Goal: Communication & Community: Share content

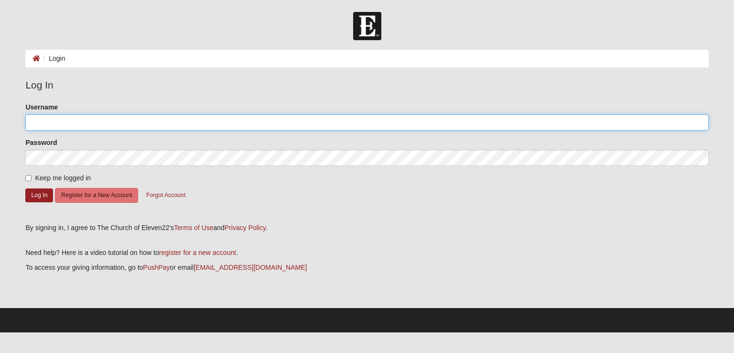
click at [428, 127] on input "Username" at bounding box center [366, 122] width 683 height 16
type input "mauryj973"
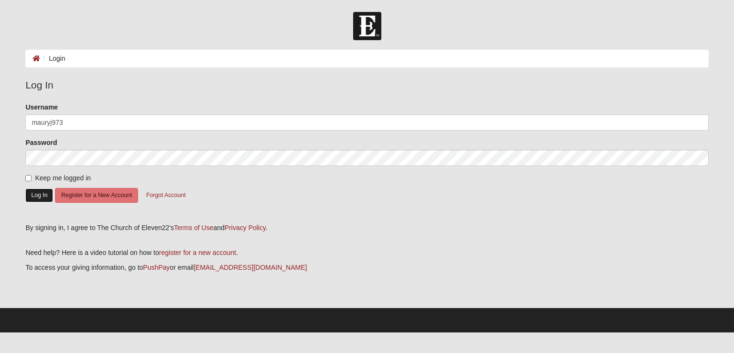
click at [39, 196] on button "Log In" at bounding box center [39, 195] width 28 height 14
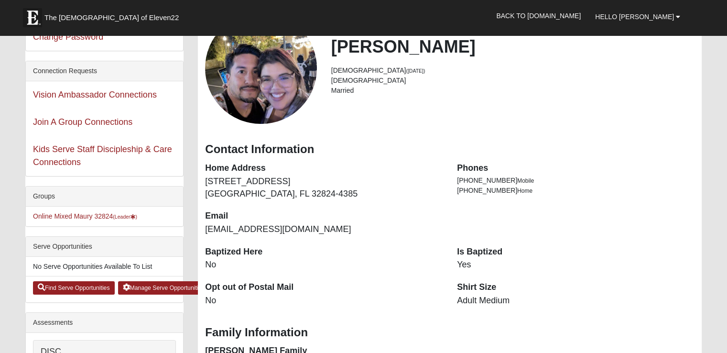
scroll to position [78, 0]
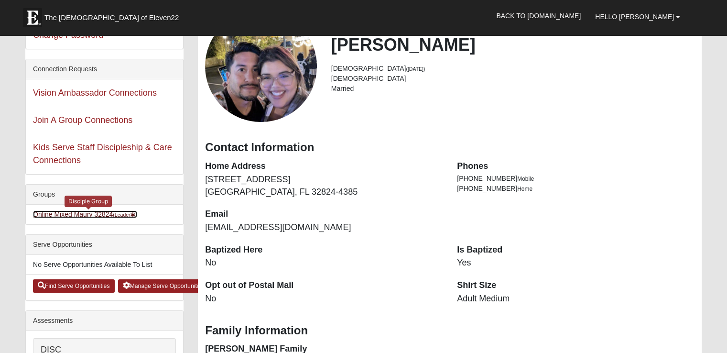
click at [117, 212] on small "(Leader )" at bounding box center [125, 215] width 24 height 6
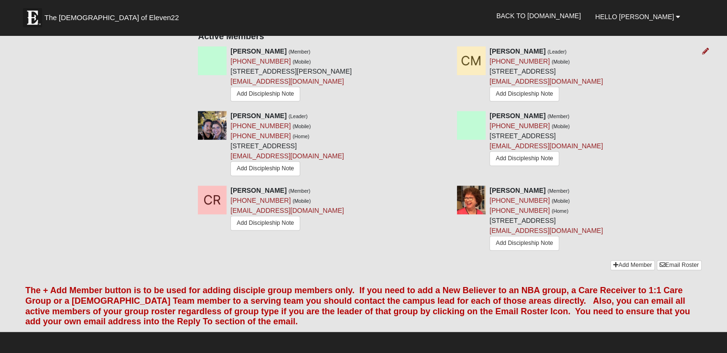
scroll to position [383, 0]
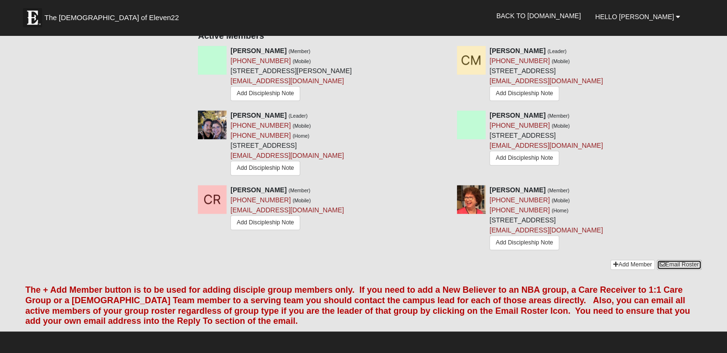
click at [666, 260] on link "Email Roster" at bounding box center [679, 265] width 45 height 10
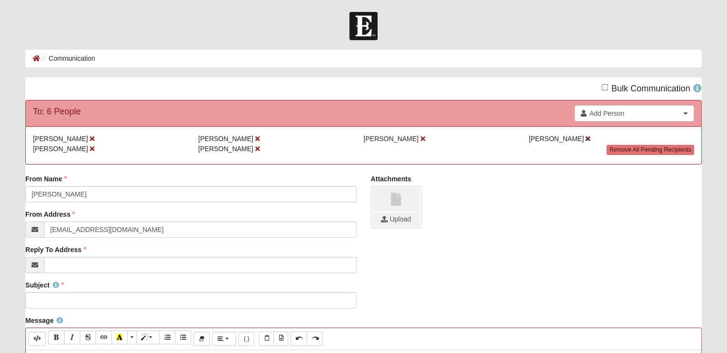
click at [574, 138] on li "[PERSON_NAME]" at bounding box center [611, 139] width 165 height 10
click at [586, 138] on icon at bounding box center [588, 138] width 5 height 7
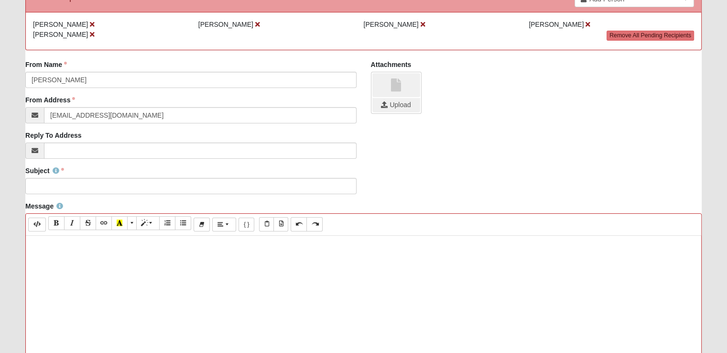
scroll to position [115, 0]
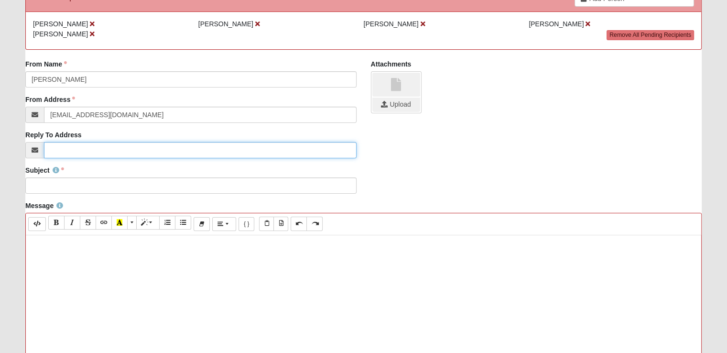
click at [256, 153] on input "Reply To Address" at bounding box center [200, 150] width 312 height 16
type input "[EMAIL_ADDRESS][DOMAIN_NAME]"
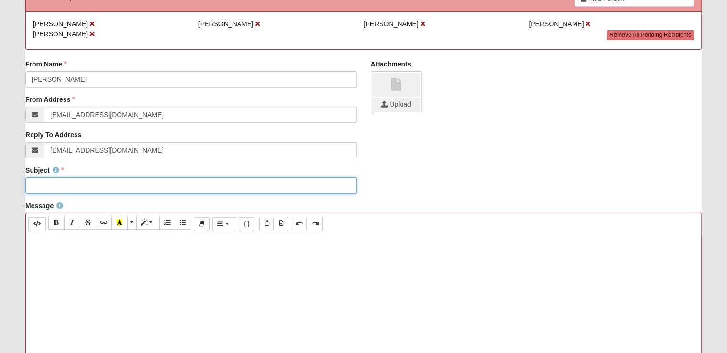
click at [156, 187] on input "Subject" at bounding box center [190, 185] width 331 height 16
type input "Orlando Discipleship Zoom Link"
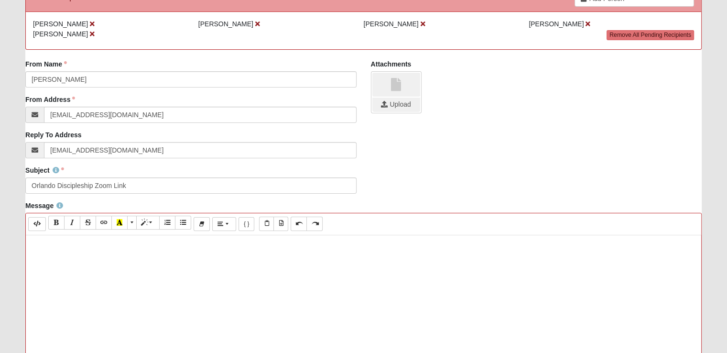
paste div
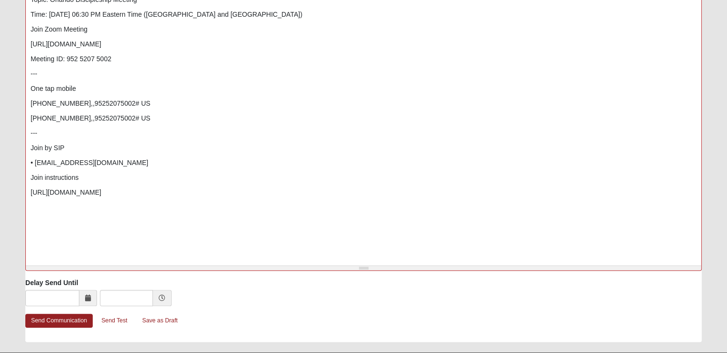
scroll to position [398, 0]
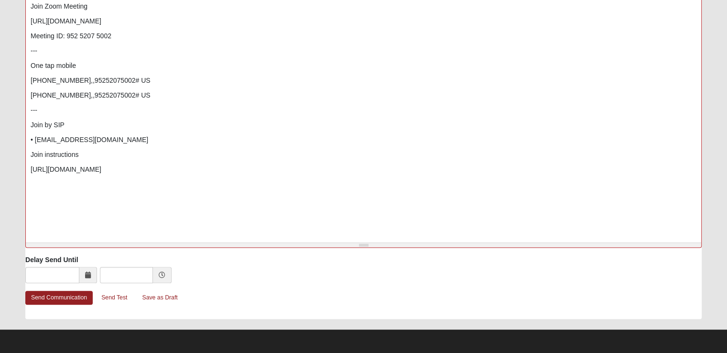
click at [91, 280] on span at bounding box center [88, 275] width 18 height 16
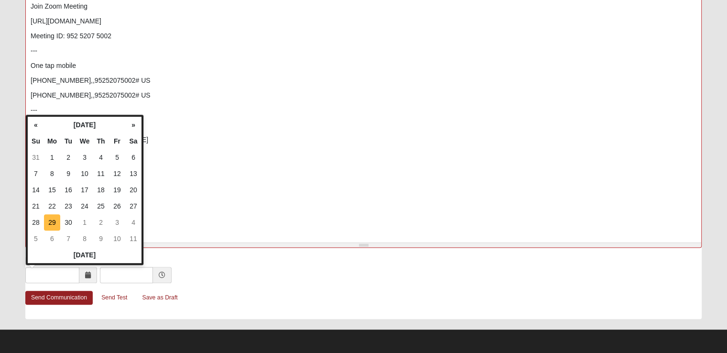
click at [50, 219] on td "29" at bounding box center [52, 222] width 16 height 16
type input "09/29/2025"
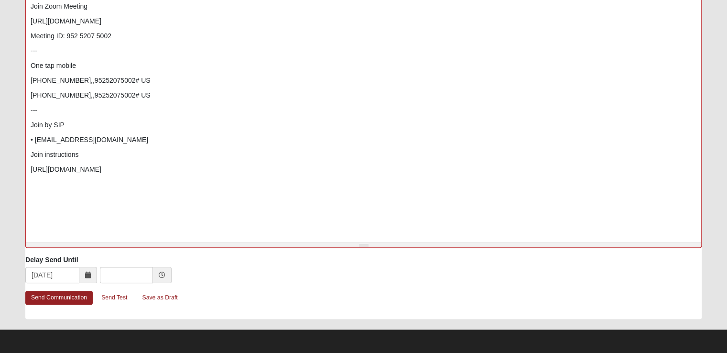
click at [162, 274] on icon at bounding box center [162, 275] width 7 height 7
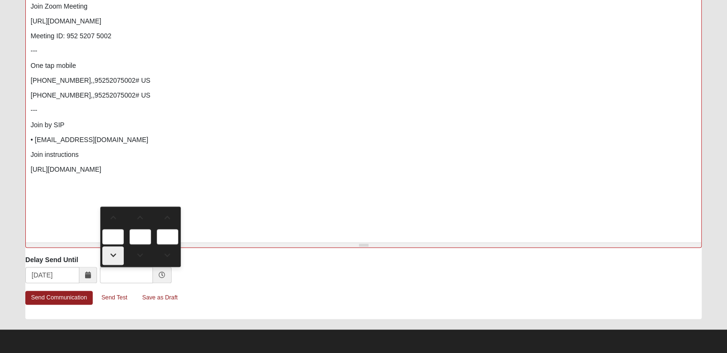
click at [113, 258] on link at bounding box center [113, 255] width 22 height 19
type input "11:00 PM"
type input "11"
type input "00"
type input "PM"
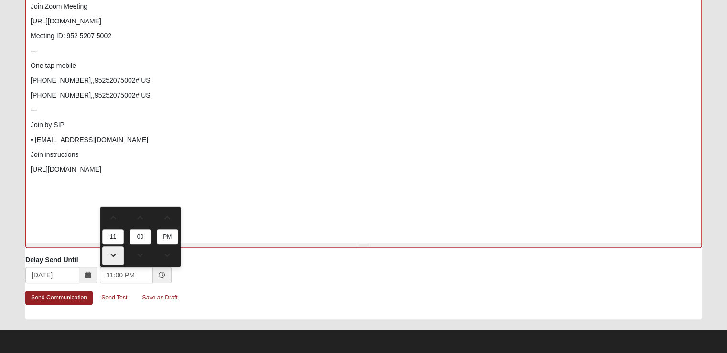
click at [113, 258] on link at bounding box center [113, 255] width 22 height 19
type input "10:00 PM"
type input "10"
click at [113, 222] on link at bounding box center [113, 217] width 22 height 19
type input "11:00 PM"
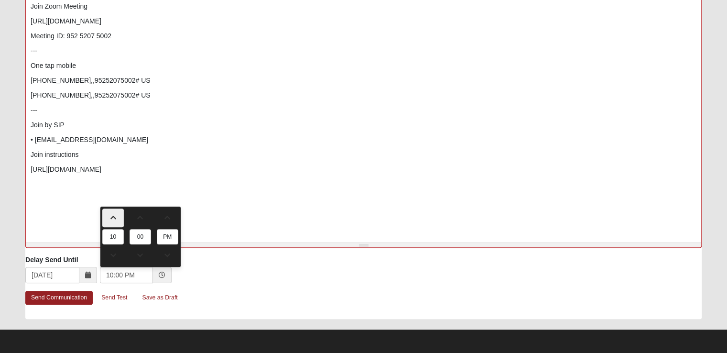
type input "11"
click at [113, 222] on link at bounding box center [113, 217] width 22 height 19
type input "12:00 AM"
type input "12"
type input "AM"
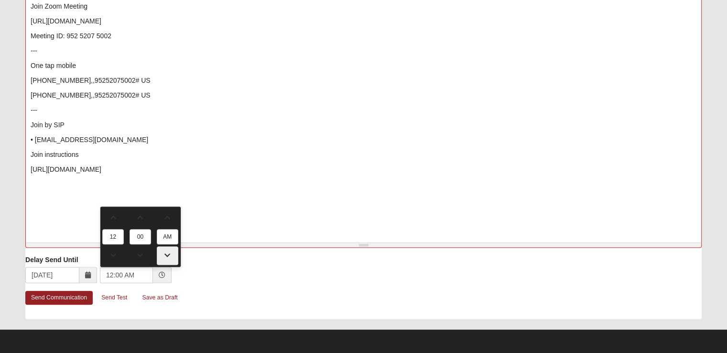
click at [170, 252] on span at bounding box center [167, 255] width 21 height 7
type input "12:00 PM"
type input "PM"
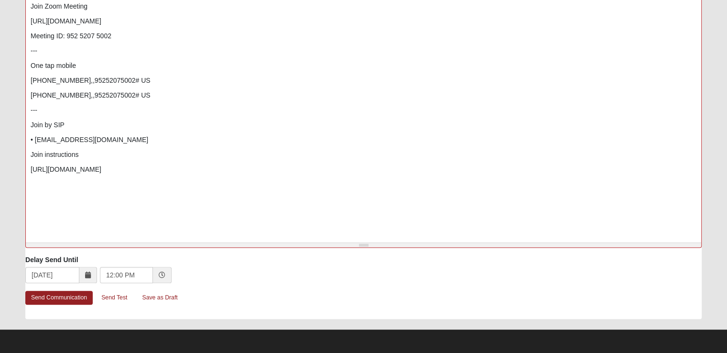
click at [193, 272] on div "09/29/2025 12:00 PM" at bounding box center [363, 276] width 677 height 18
click at [54, 295] on link "Send Communication" at bounding box center [58, 298] width 67 height 14
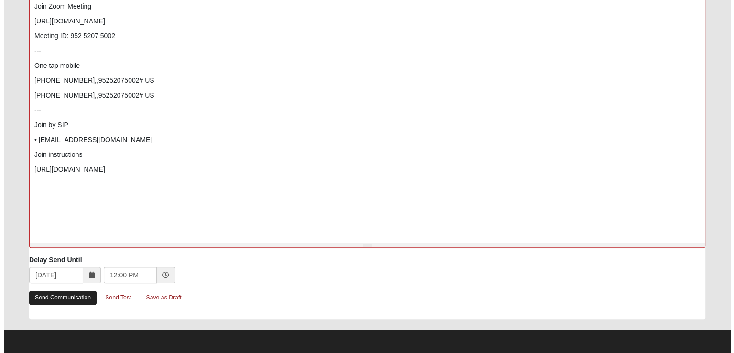
scroll to position [0, 0]
